Goal: Task Accomplishment & Management: Use online tool/utility

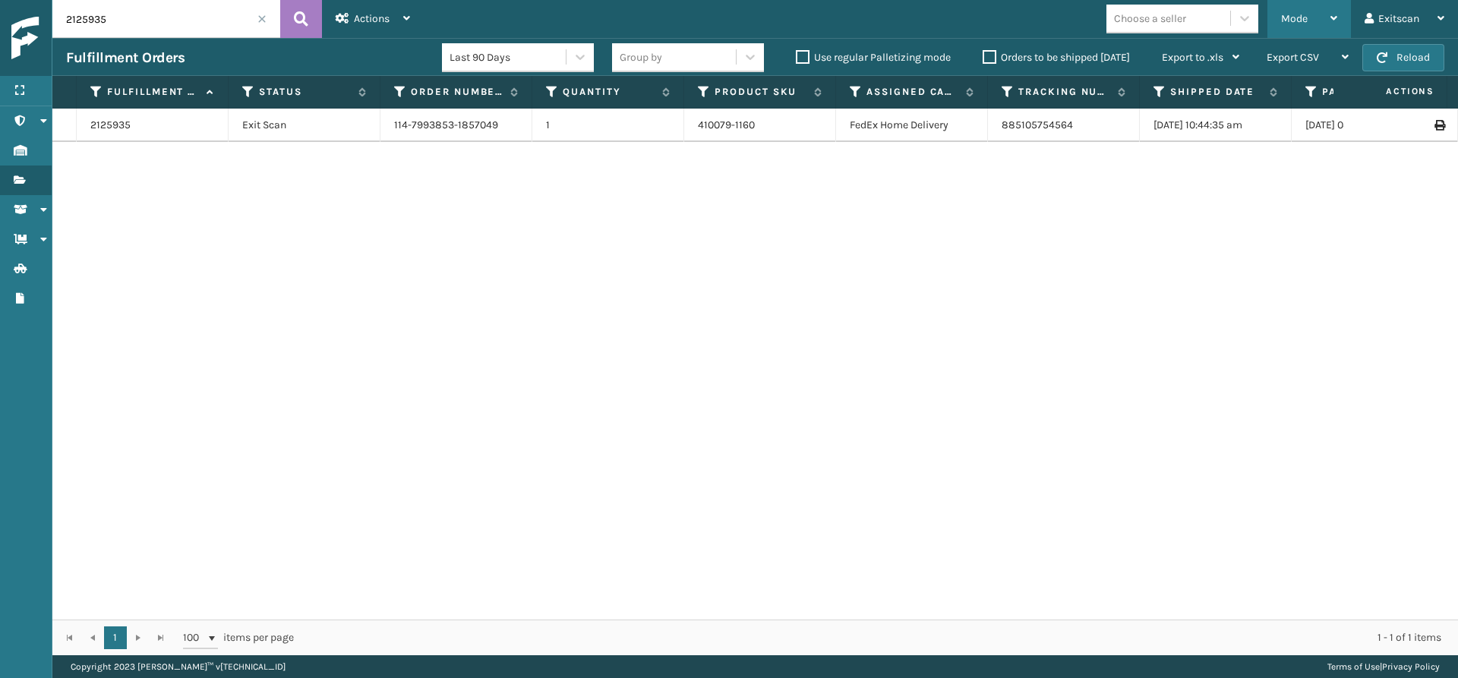
click at [1332, 21] on icon at bounding box center [1333, 18] width 7 height 11
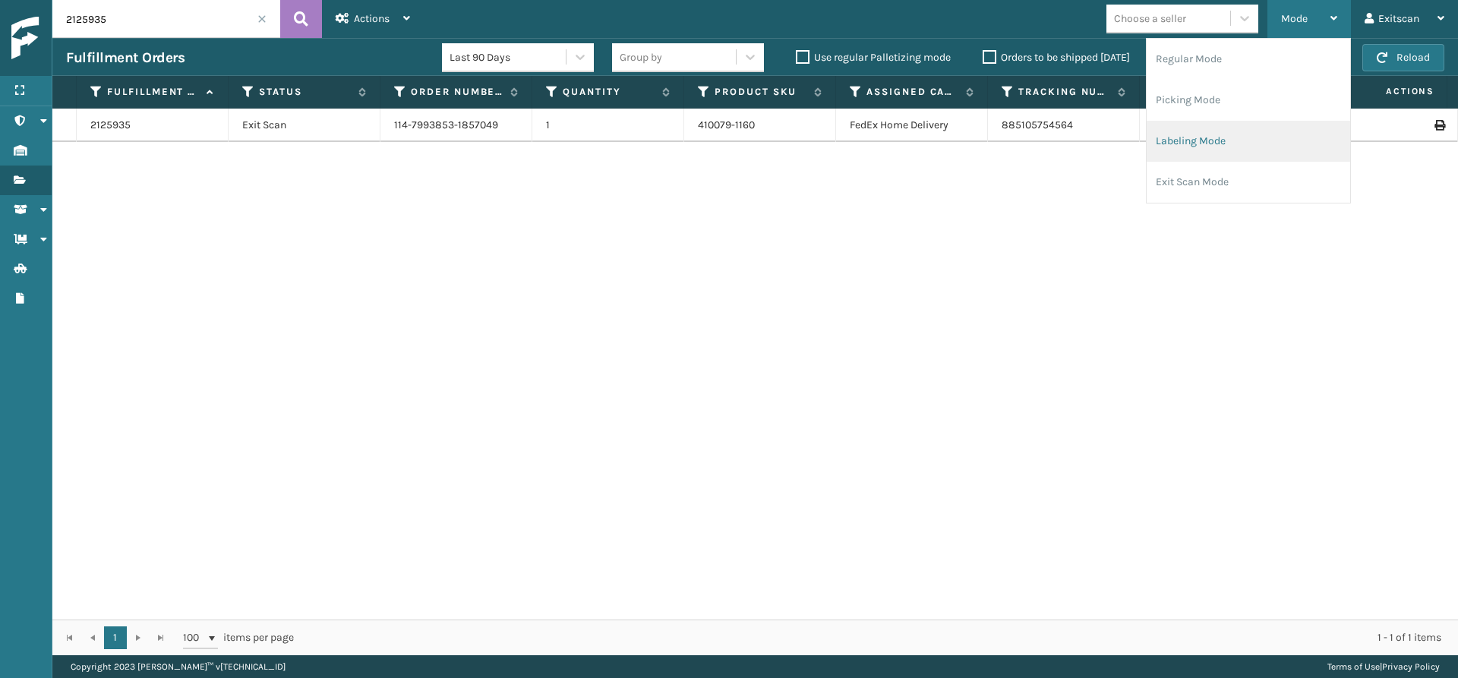
click at [1220, 131] on li "Labeling Mode" at bounding box center [1249, 141] width 204 height 41
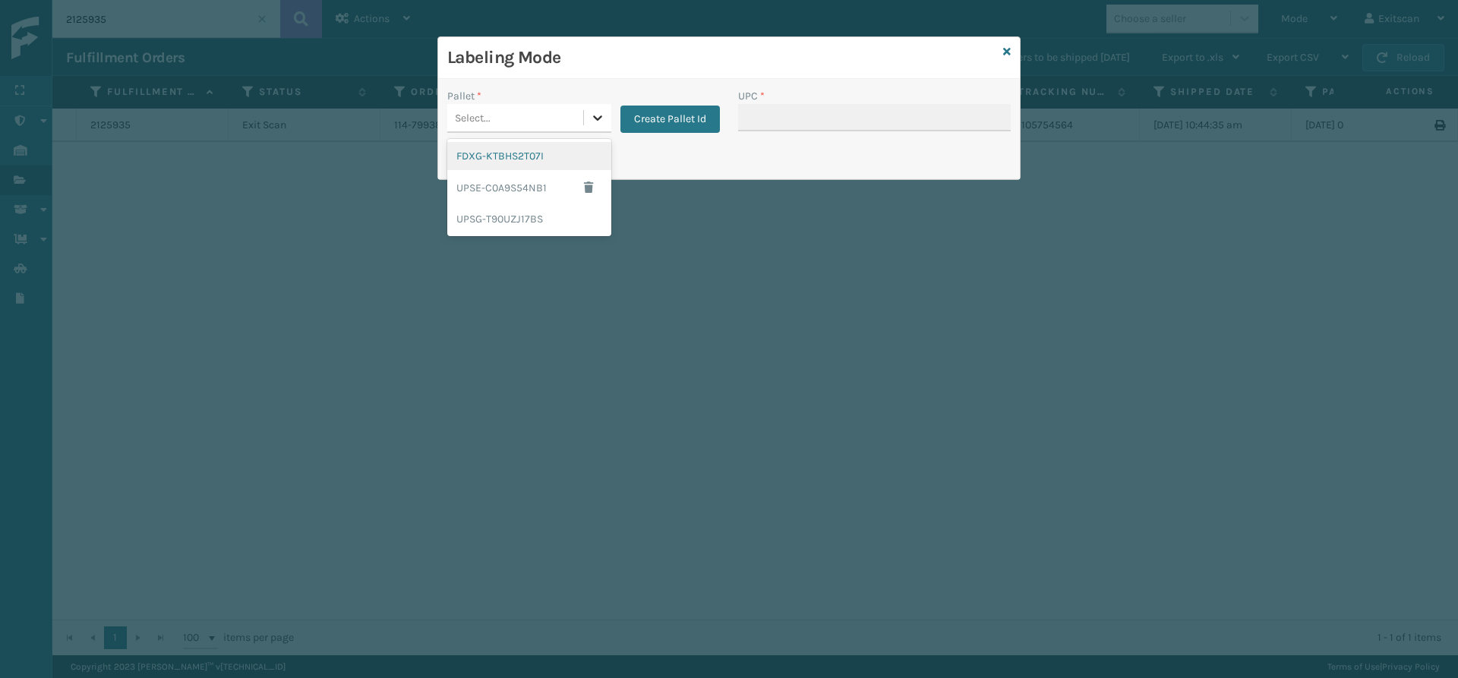
click at [590, 123] on icon at bounding box center [597, 117] width 15 height 15
click at [546, 164] on div "FDXG-KTBHS2T07I" at bounding box center [529, 156] width 164 height 28
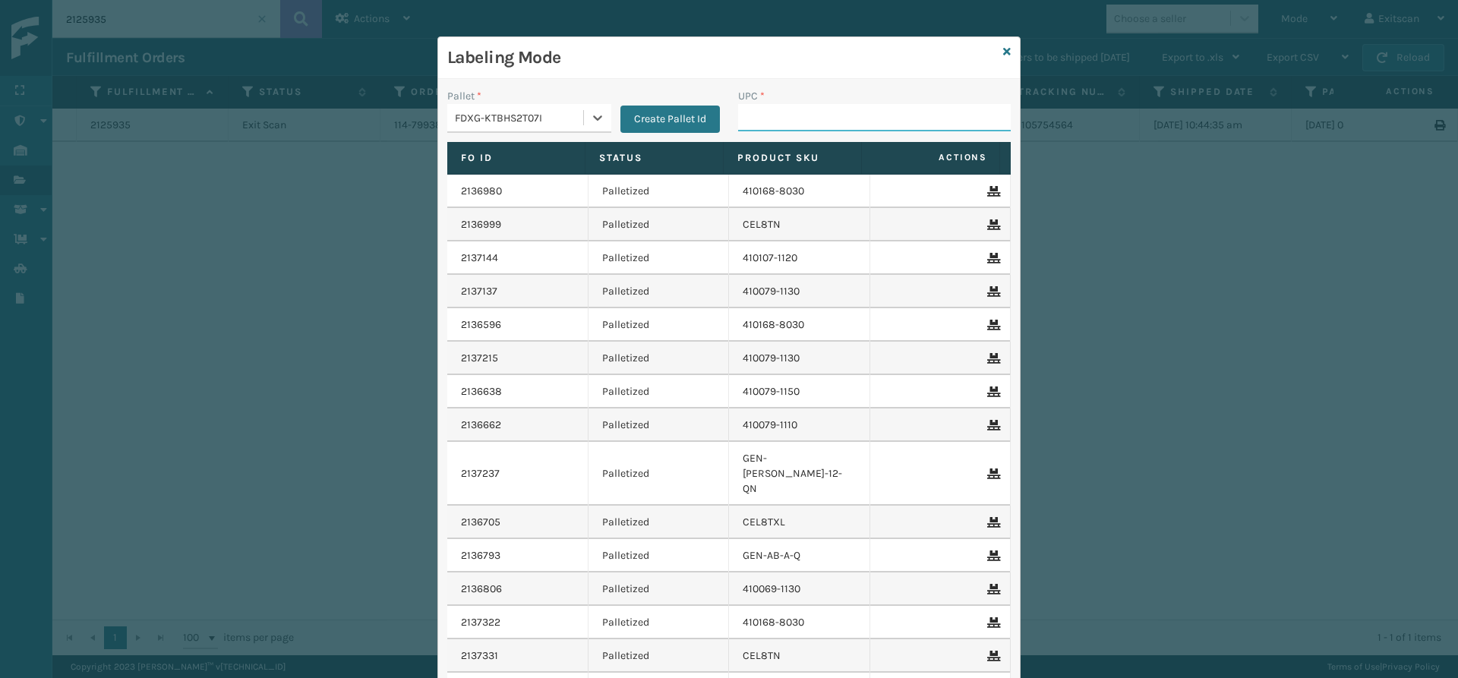
click at [766, 130] on input "UPC *" at bounding box center [874, 117] width 273 height 27
type input "sv2rmt"
type input "GEN-HBBRKT-EK-C-H-B-A"
type input "NEFHBBRKT"
type input "SSSIDERAILS-NLPSERIESX4"
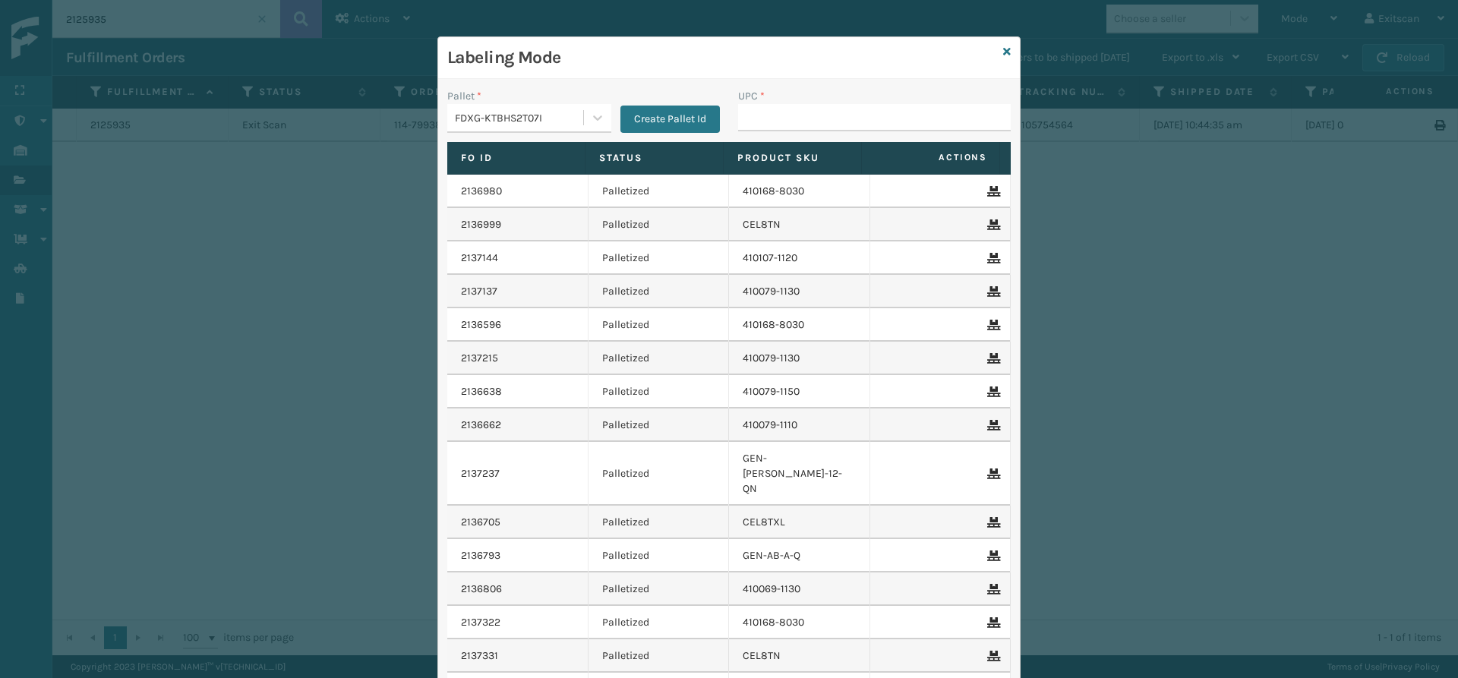
type input "SSSIDERAILS-NLPSERIESX4"
type input "1277800M20005"
type input "652907000056"
type input "ITSATECRK"
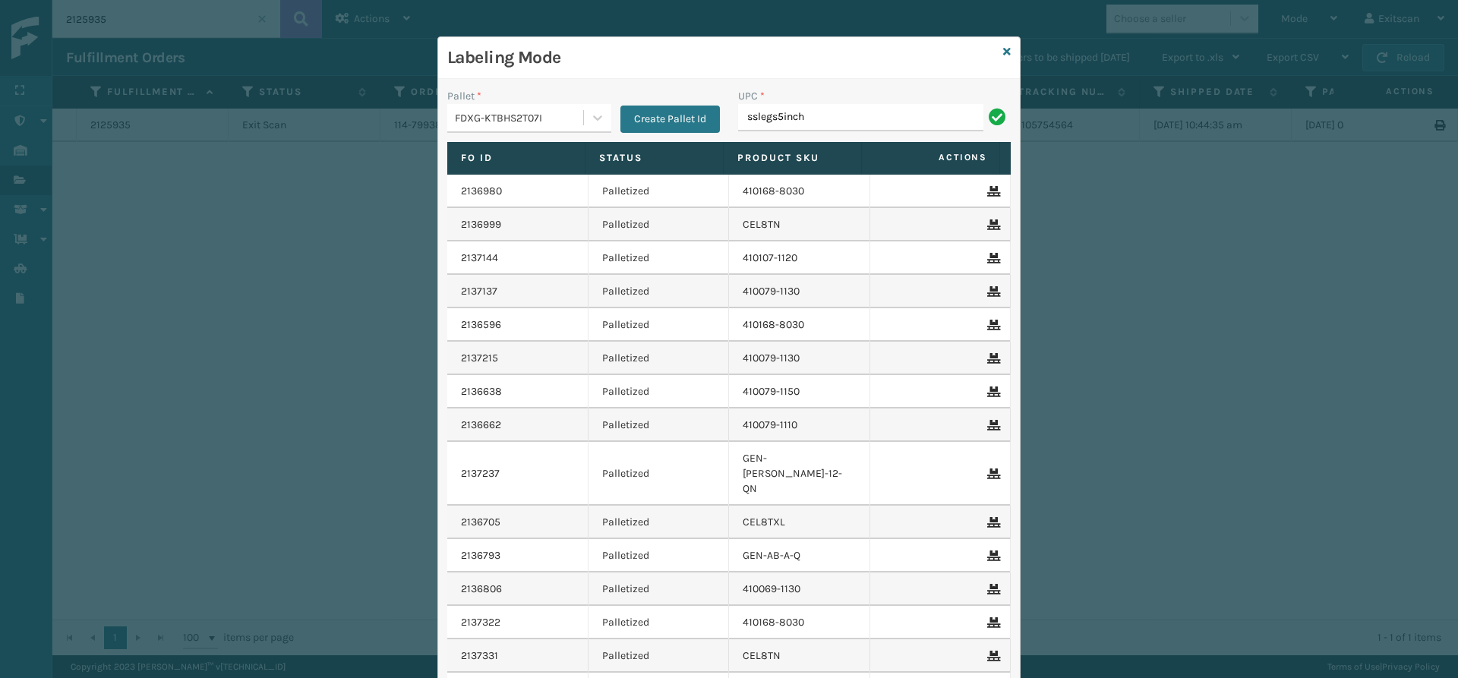
type input "SSLEGS5INCH"
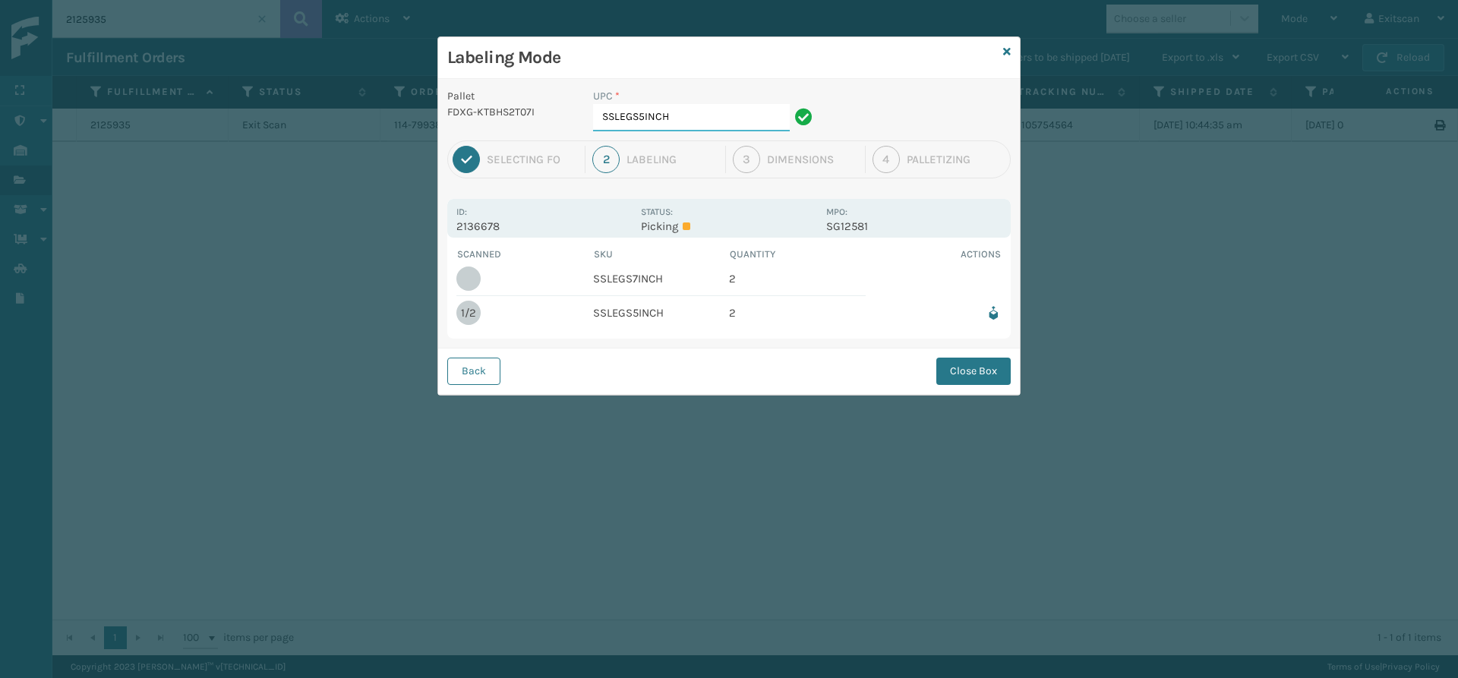
click at [674, 112] on input "SSLEGS5INCH" at bounding box center [691, 117] width 197 height 27
click at [642, 116] on input "SSLEGS5INCH" at bounding box center [691, 117] width 197 height 27
type input "SSLEGS7INCH"
click at [968, 378] on button "Close Box" at bounding box center [973, 371] width 74 height 27
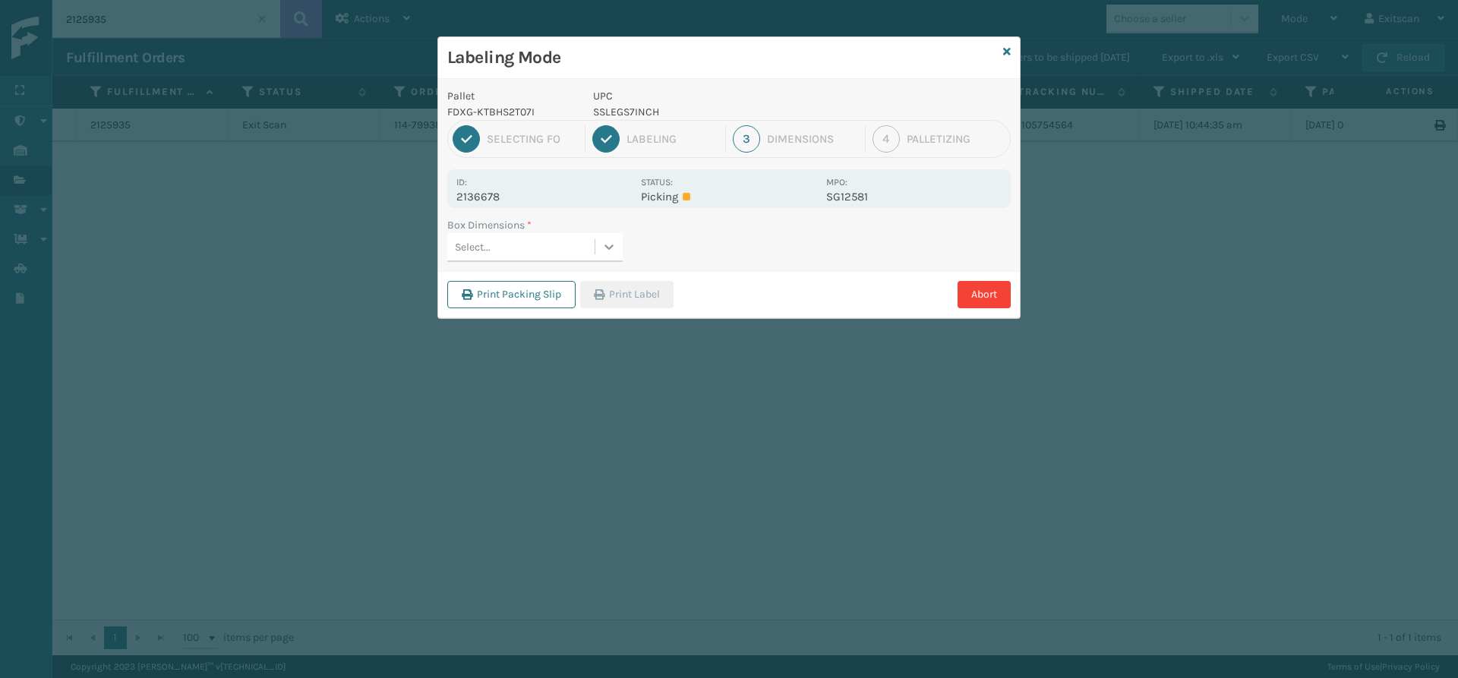
click at [607, 257] on div at bounding box center [608, 246] width 27 height 27
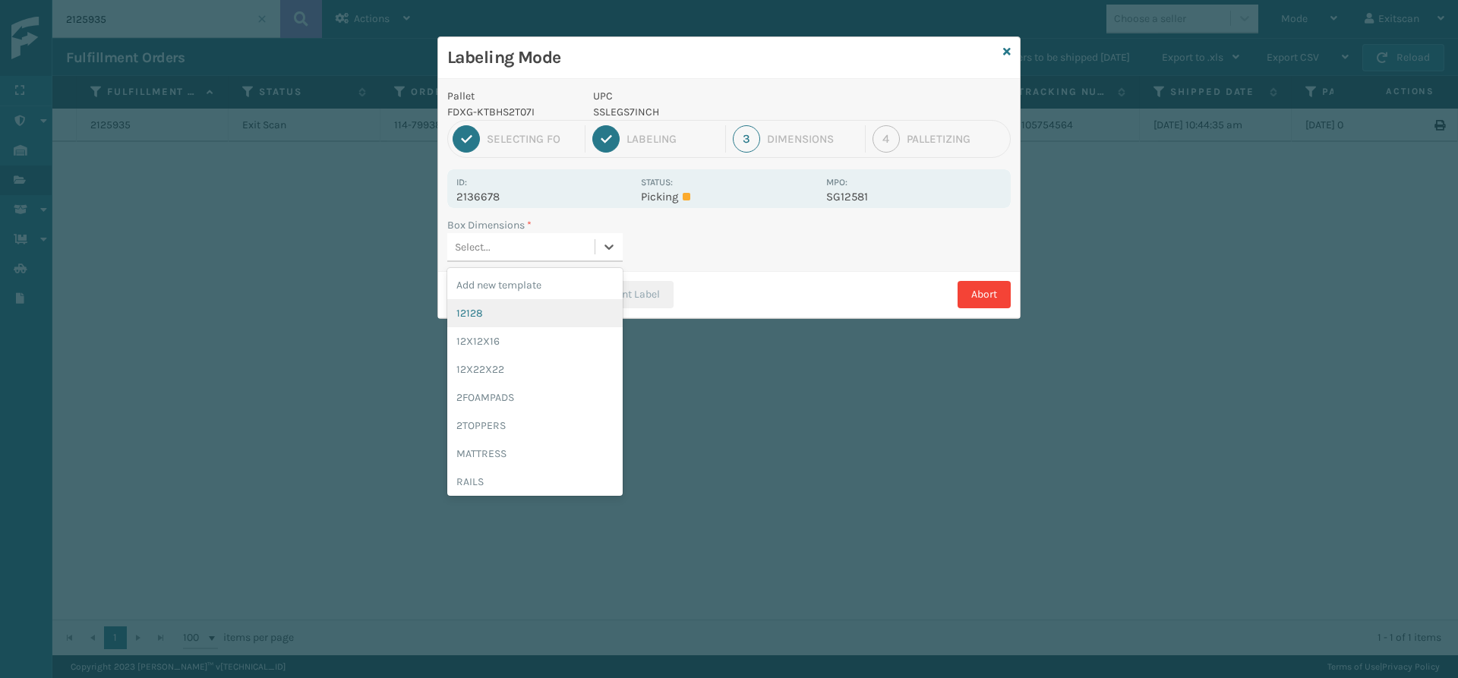
click at [552, 316] on div "12128" at bounding box center [534, 313] width 175 height 28
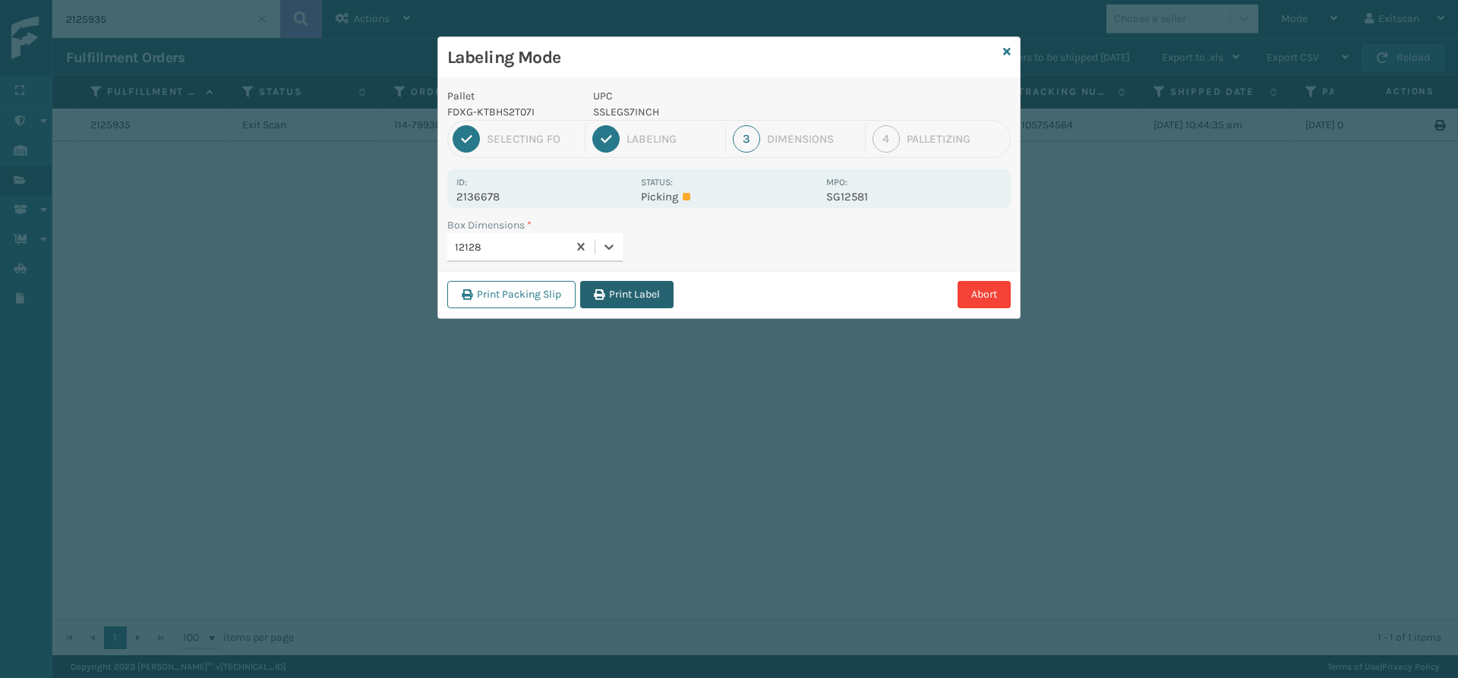
click at [617, 295] on button "Print Label" at bounding box center [626, 294] width 93 height 27
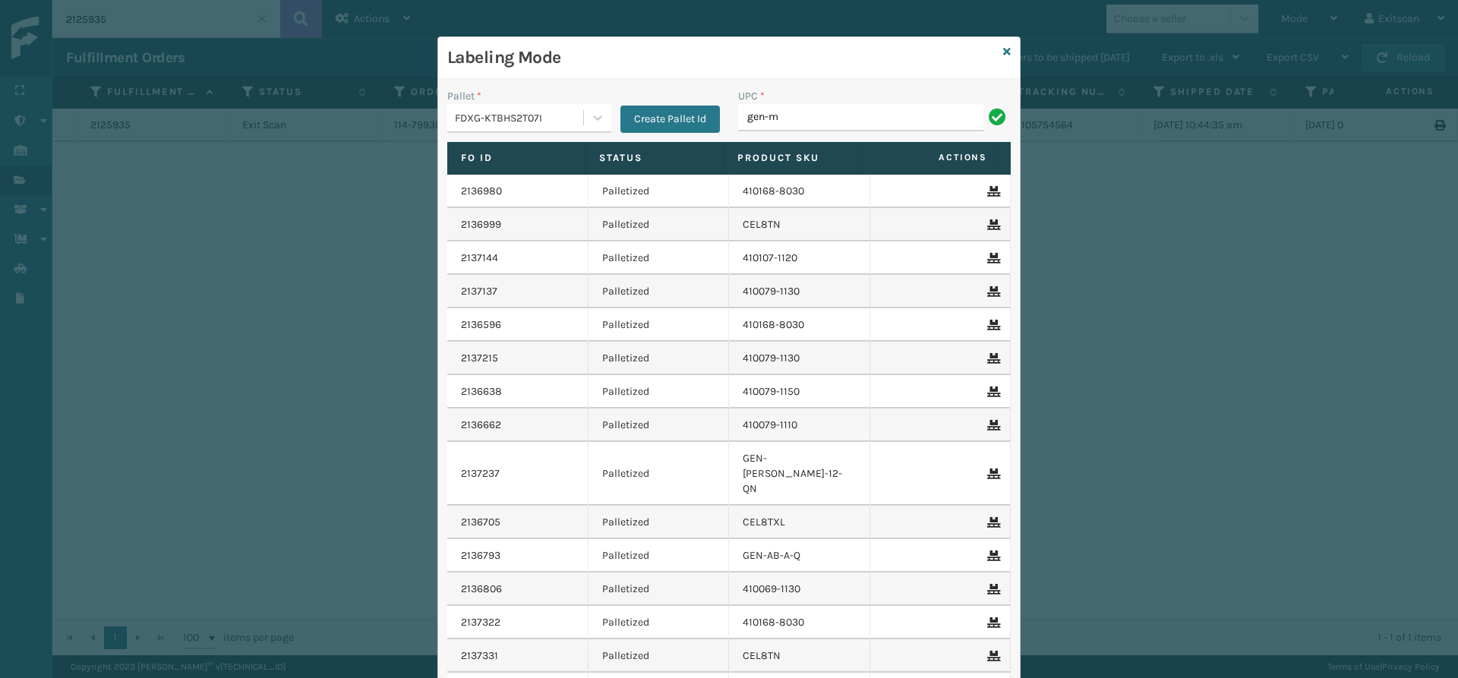
type input "GEN-MPT-T-TC-W"
click at [792, 117] on input "GEN-MPT-F-DIM-W" at bounding box center [860, 117] width 245 height 27
type input "GEN-MPT-k-DIM-W"
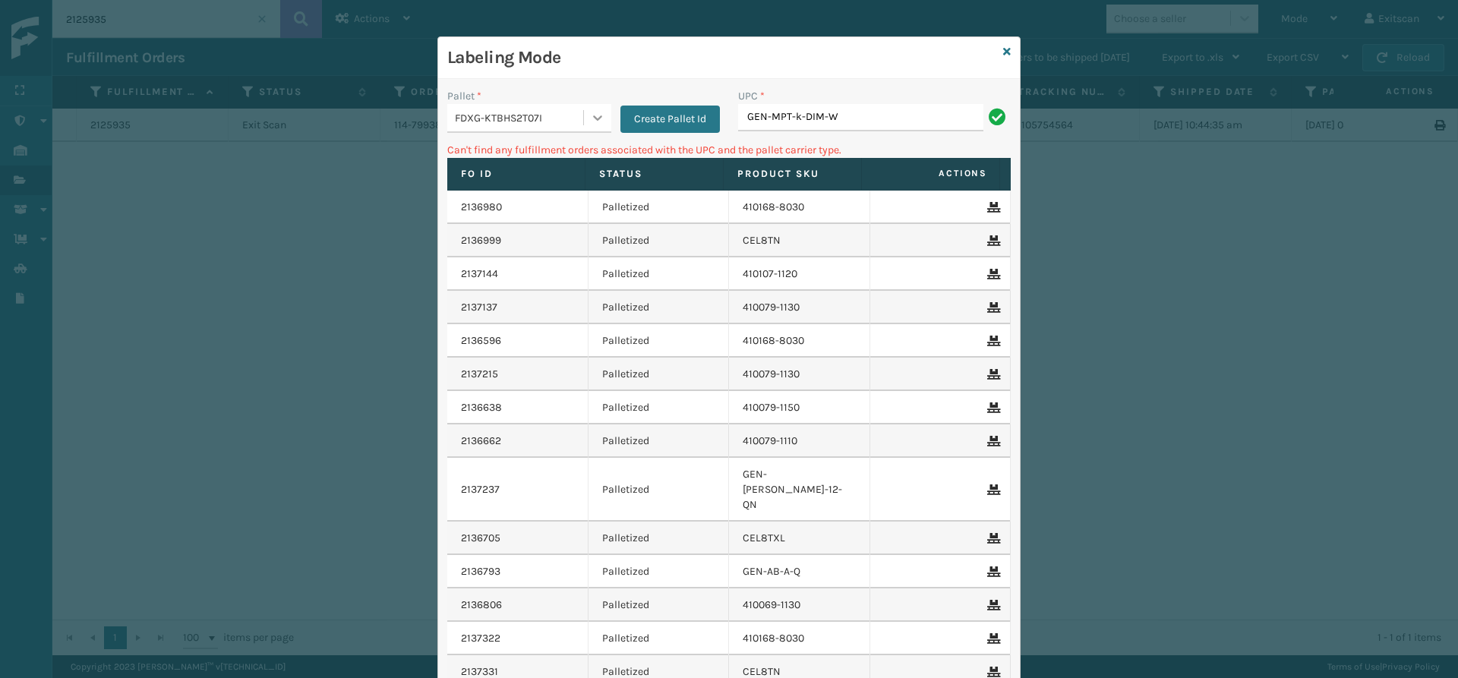
click at [590, 118] on icon at bounding box center [597, 117] width 15 height 15
click at [518, 213] on div "UPSG-T90UZJ17BS" at bounding box center [529, 219] width 164 height 28
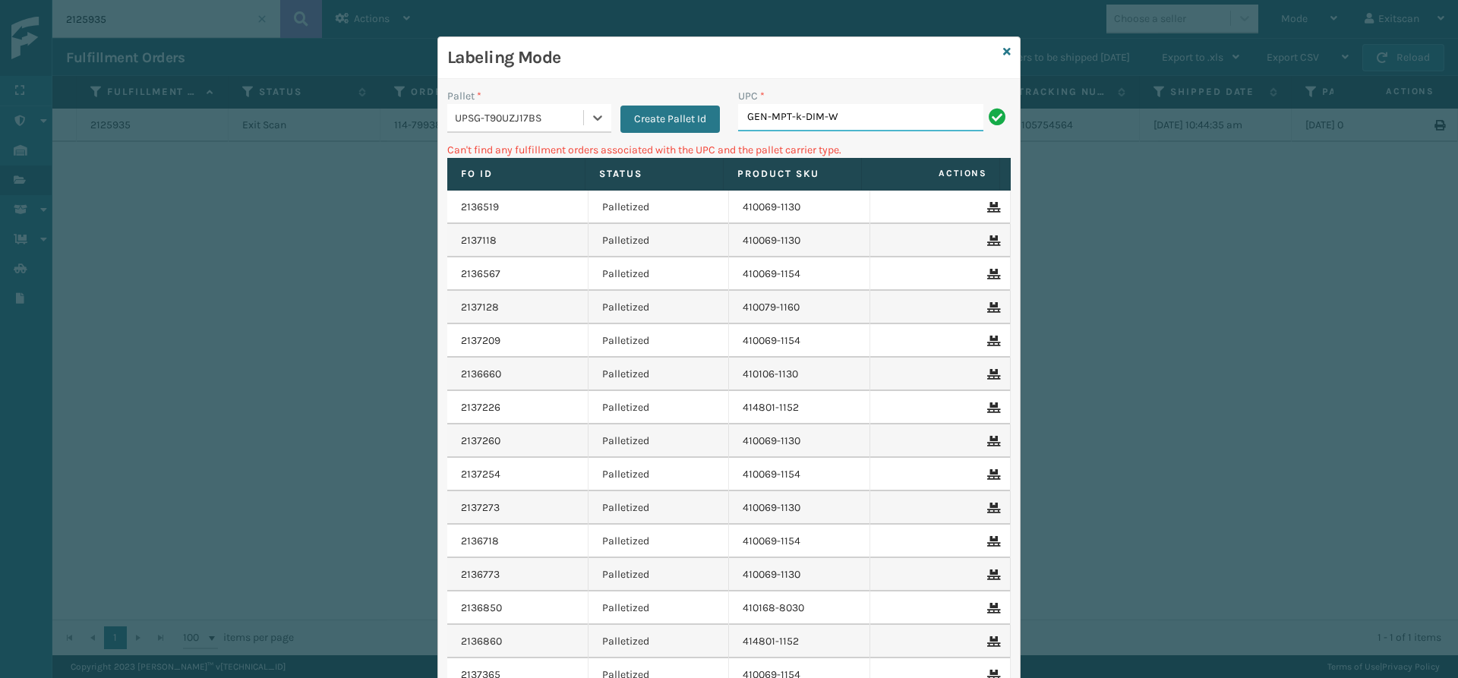
click at [870, 115] on input "GEN-MPT-k-DIM-W" at bounding box center [860, 117] width 245 height 27
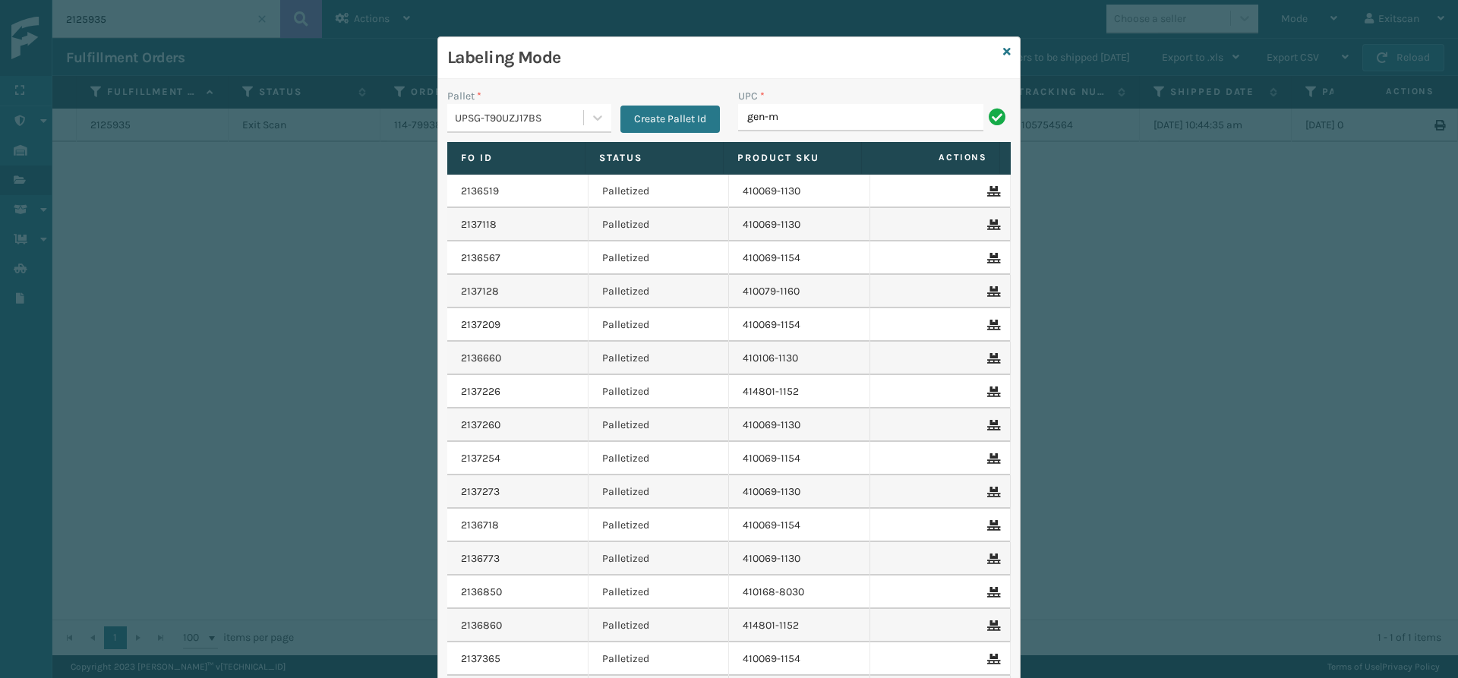
type input "GEN-MPT-K-TC-W"
type input "GEN-MPT-T-TC-W"
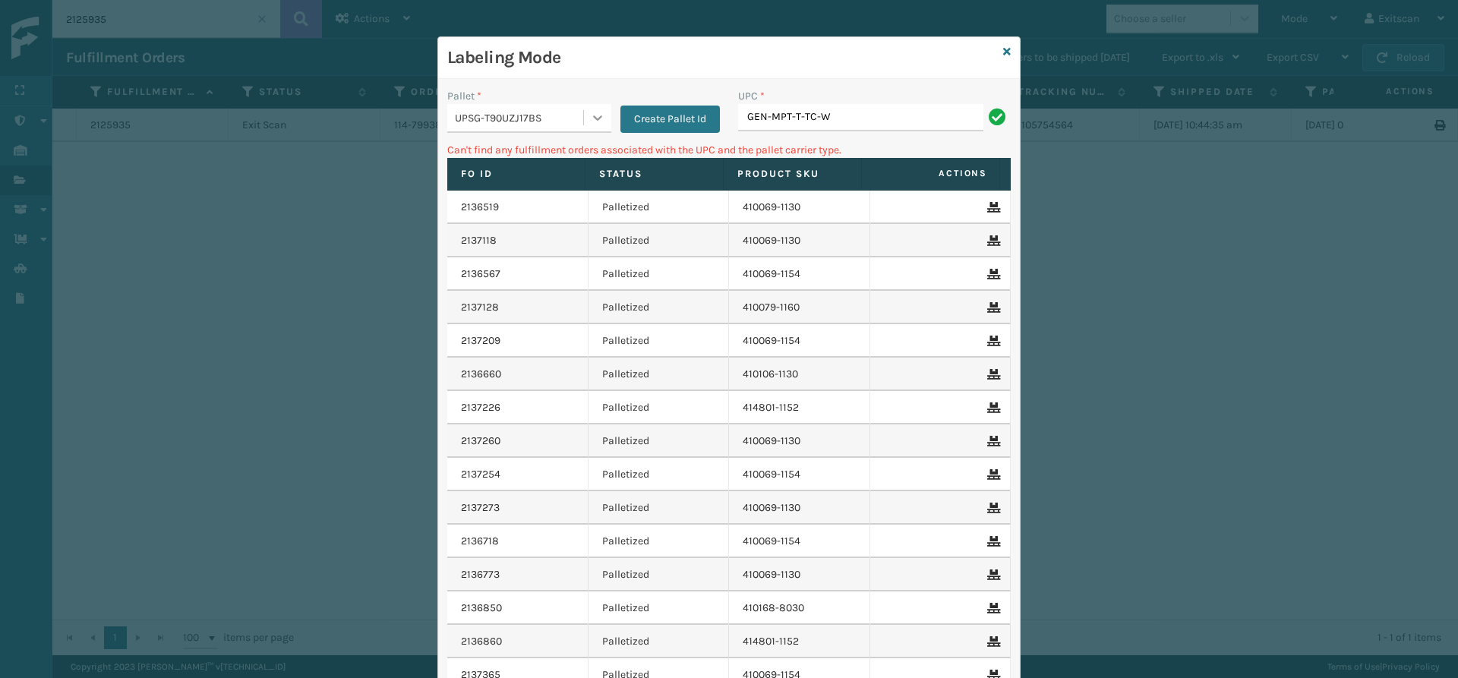
click at [590, 114] on icon at bounding box center [597, 117] width 15 height 15
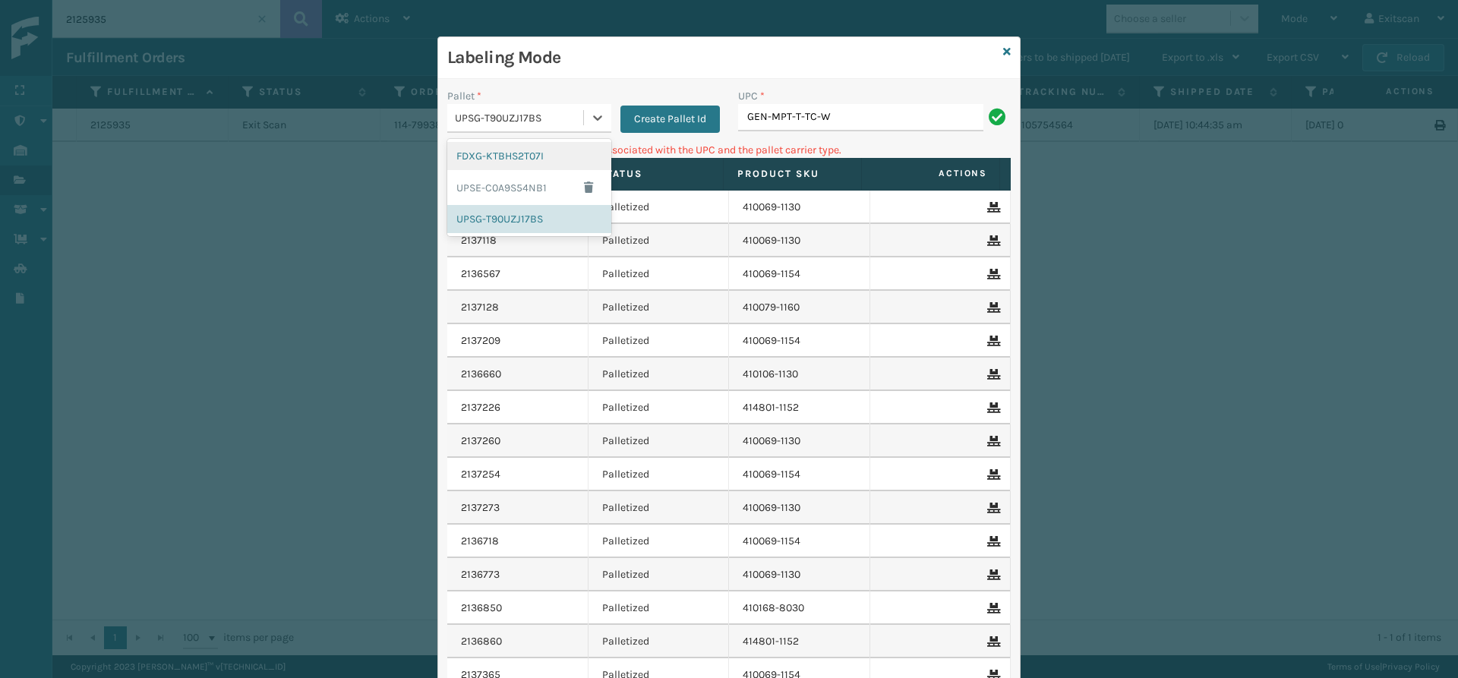
click at [553, 163] on div "FDXG-KTBHS2T07I" at bounding box center [529, 156] width 164 height 28
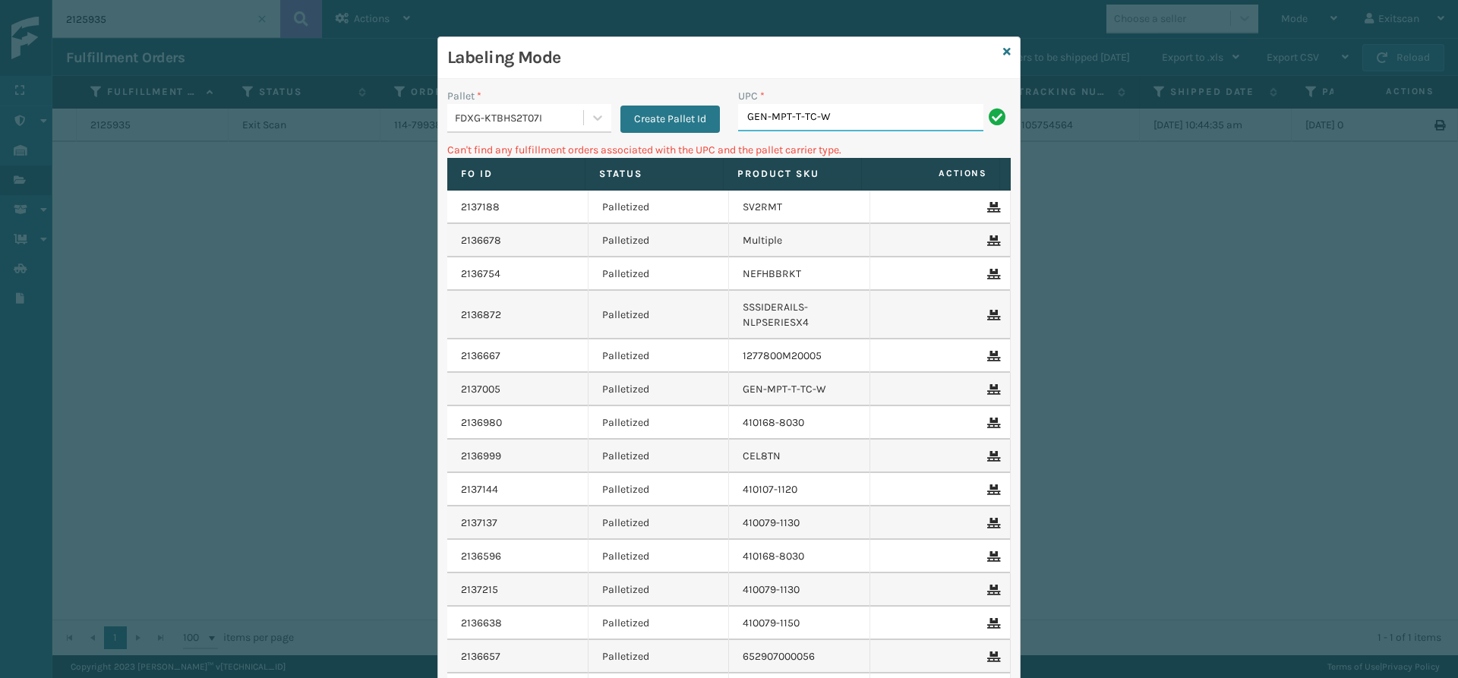
click at [866, 115] on input "GEN-MPT-T-TC-W" at bounding box center [860, 117] width 245 height 27
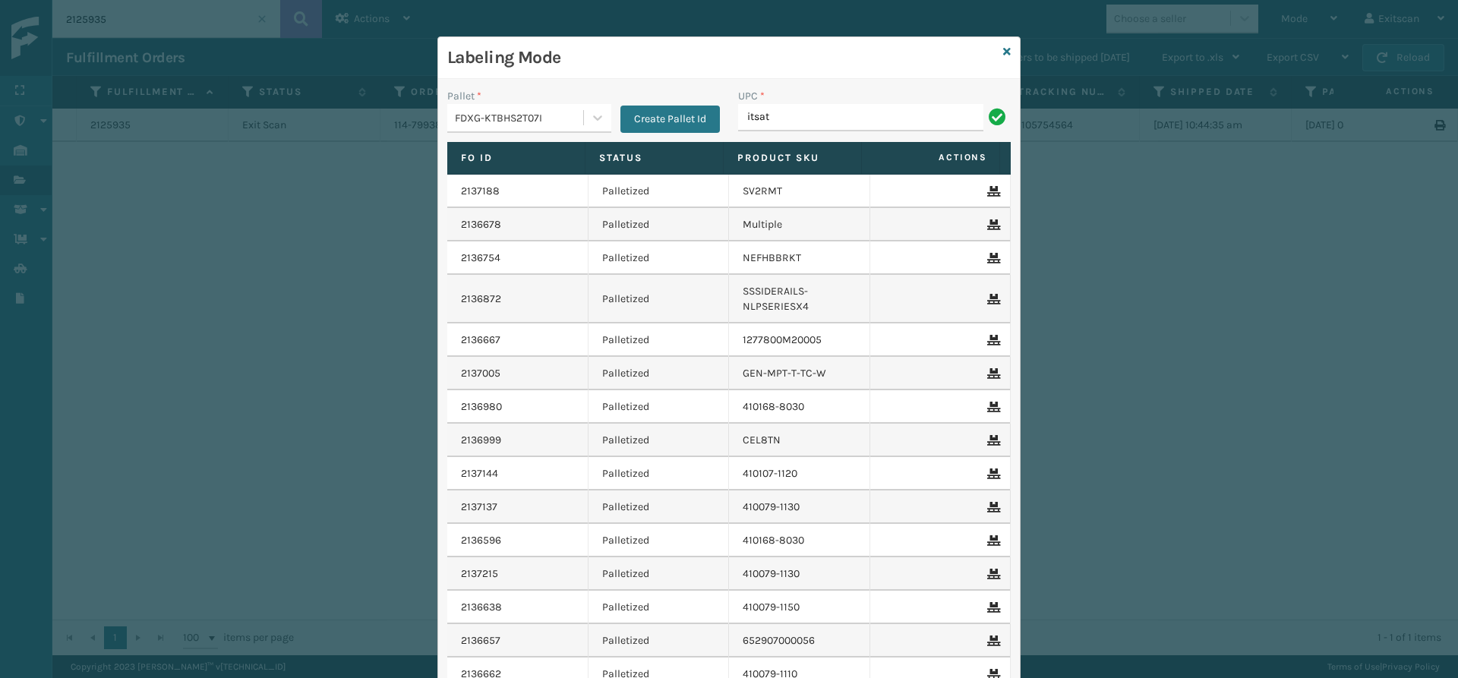
type input "ITSATECRK"
